Goal: Navigation & Orientation: Find specific page/section

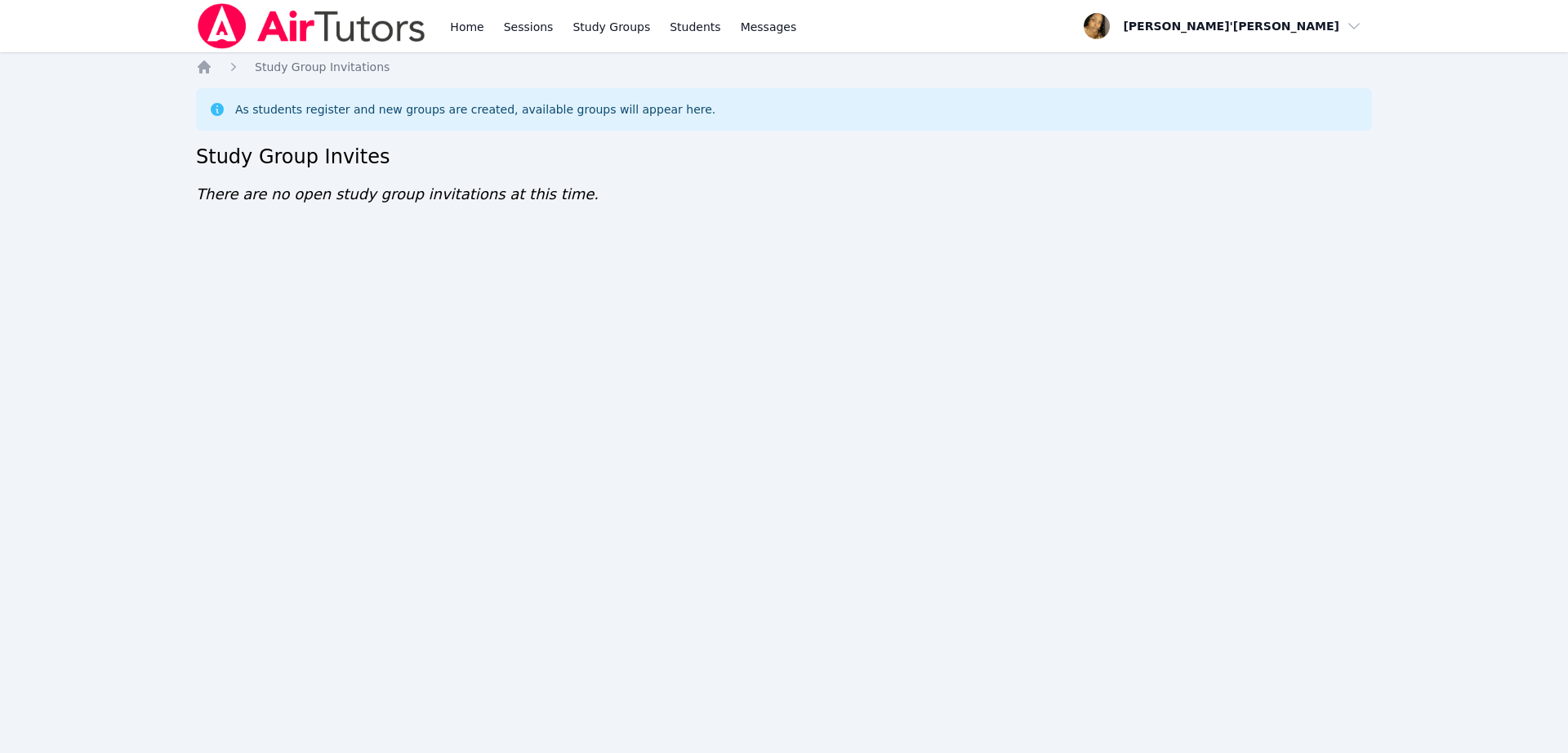
click at [581, 599] on div "Home Sessions Study Groups Students Messages Open user menu Lee'Tayna Hostick O…" at bounding box center [784, 376] width 1568 height 753
click at [912, 189] on div "Home Study Group Invitations As students register and new groups are created, a…" at bounding box center [784, 148] width 1175 height 179
click at [71, 58] on div "Home Sessions Study Groups Students Messages Open user menu Lee'Tayna Hostick O…" at bounding box center [784, 376] width 1568 height 753
